Goal: Task Accomplishment & Management: Use online tool/utility

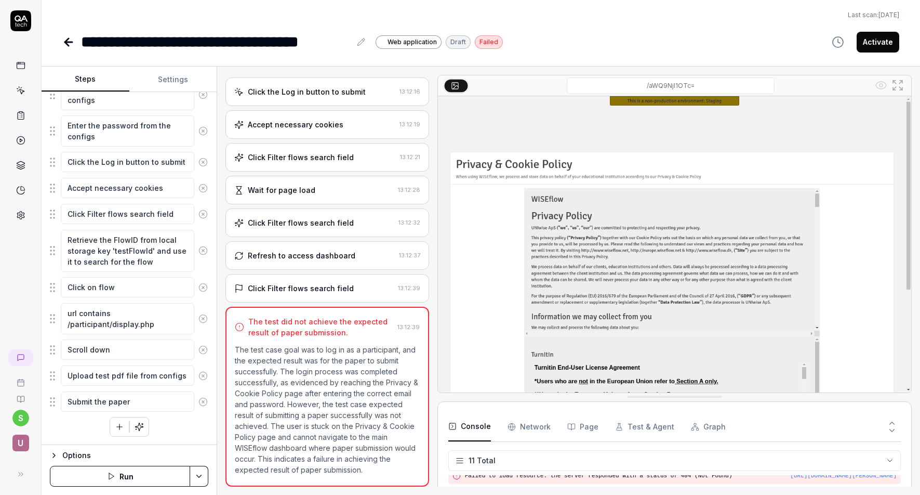
scroll to position [164, 0]
type textarea "*"
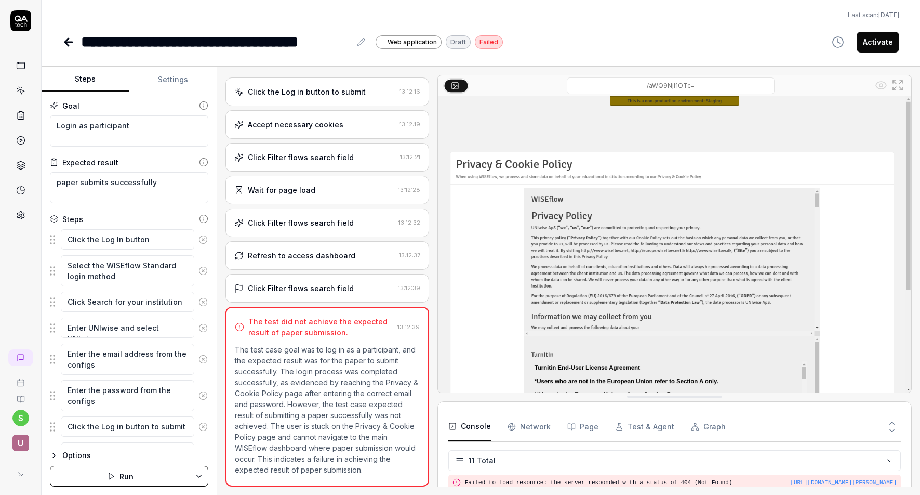
scroll to position [165, 0]
type textarea "*"
click at [68, 43] on icon at bounding box center [68, 42] width 12 height 12
